Goal: Transaction & Acquisition: Download file/media

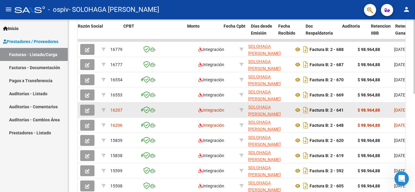
scroll to position [0, 0]
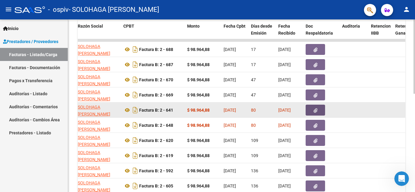
click at [319, 113] on button "button" at bounding box center [314, 110] width 19 height 11
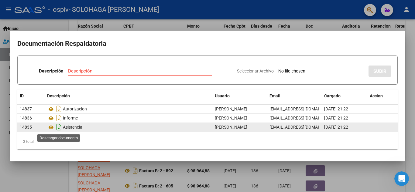
click at [58, 128] on icon "Descargar documento" at bounding box center [59, 127] width 8 height 10
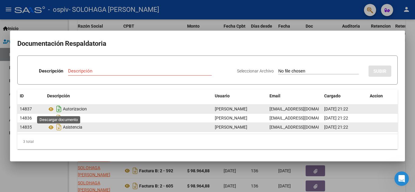
click at [59, 110] on icon "Descargar documento" at bounding box center [59, 109] width 8 height 10
click at [413, 44] on div at bounding box center [207, 96] width 415 height 192
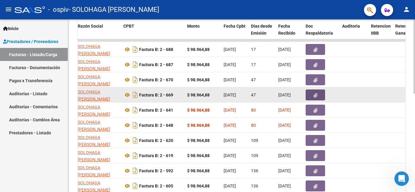
click at [320, 96] on button "button" at bounding box center [314, 95] width 19 height 11
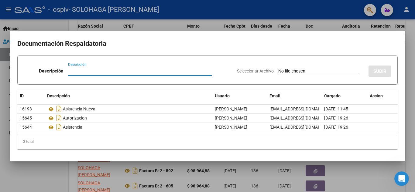
click at [411, 54] on div at bounding box center [207, 96] width 415 height 192
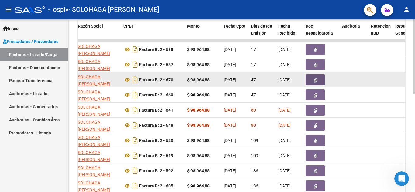
click at [314, 81] on icon "button" at bounding box center [315, 80] width 4 height 5
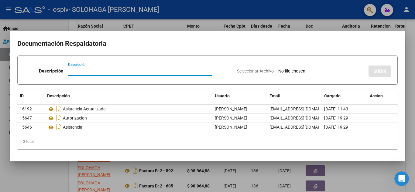
click at [411, 51] on div at bounding box center [207, 96] width 415 height 192
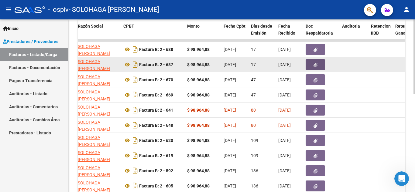
click at [313, 64] on icon "button" at bounding box center [315, 65] width 4 height 5
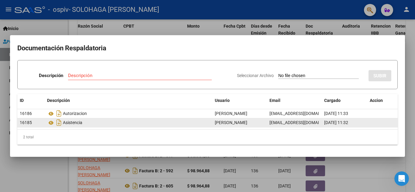
click at [72, 122] on div "Asistencia" at bounding box center [128, 123] width 163 height 10
click at [59, 123] on icon "Descargar documento" at bounding box center [59, 123] width 8 height 10
click at [410, 60] on div at bounding box center [207, 96] width 415 height 192
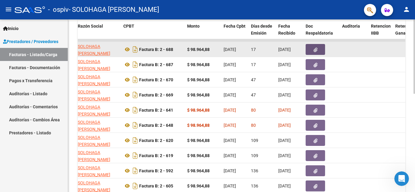
click at [316, 49] on icon "button" at bounding box center [315, 50] width 4 height 5
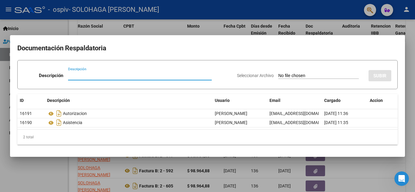
click at [412, 45] on div at bounding box center [207, 96] width 415 height 192
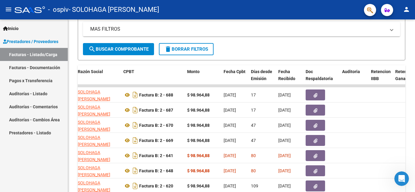
scroll to position [138, 0]
